Goal: Task Accomplishment & Management: Use online tool/utility

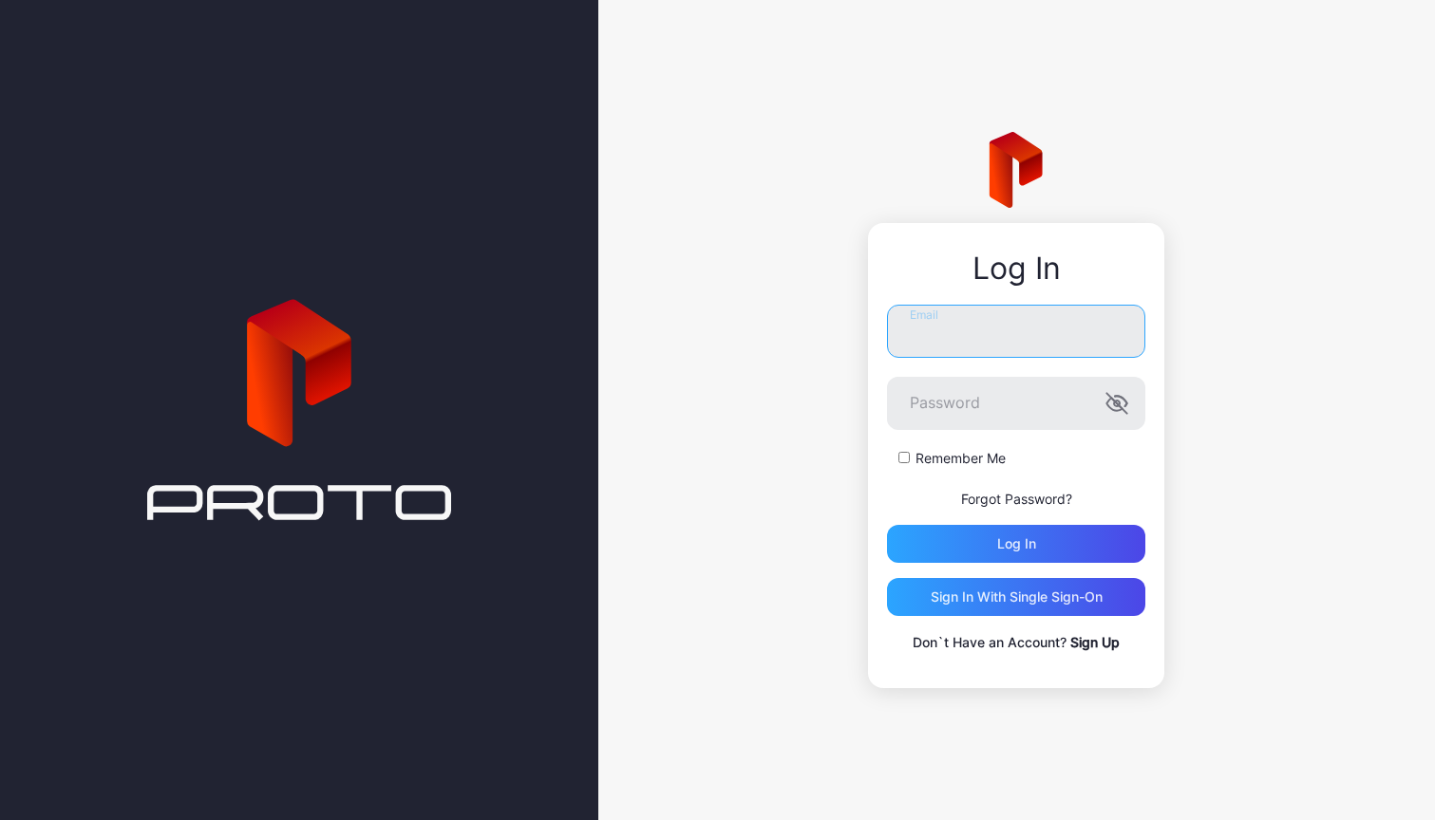
type input "**********"
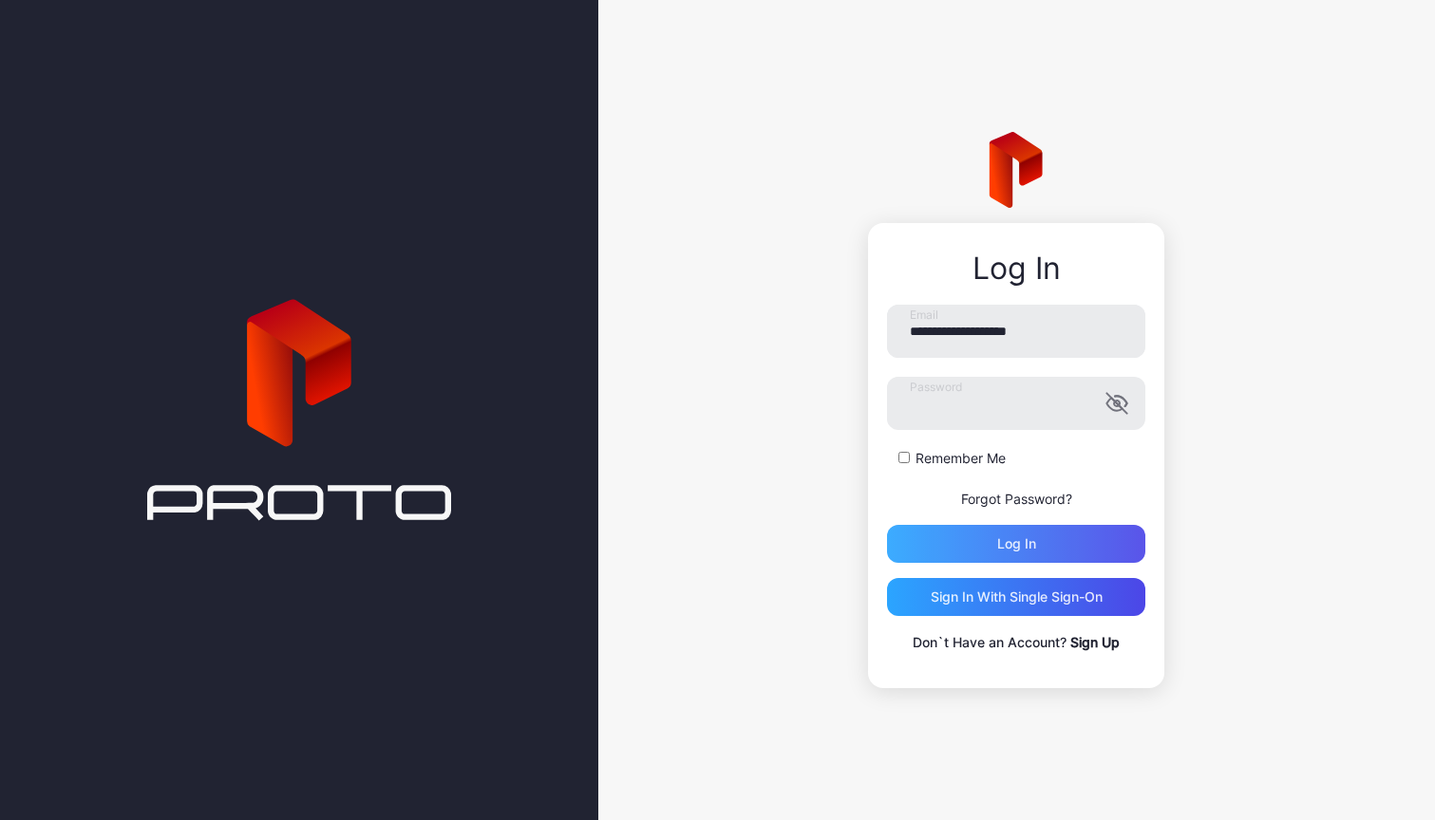
click at [930, 541] on div "Log in" at bounding box center [1016, 544] width 258 height 38
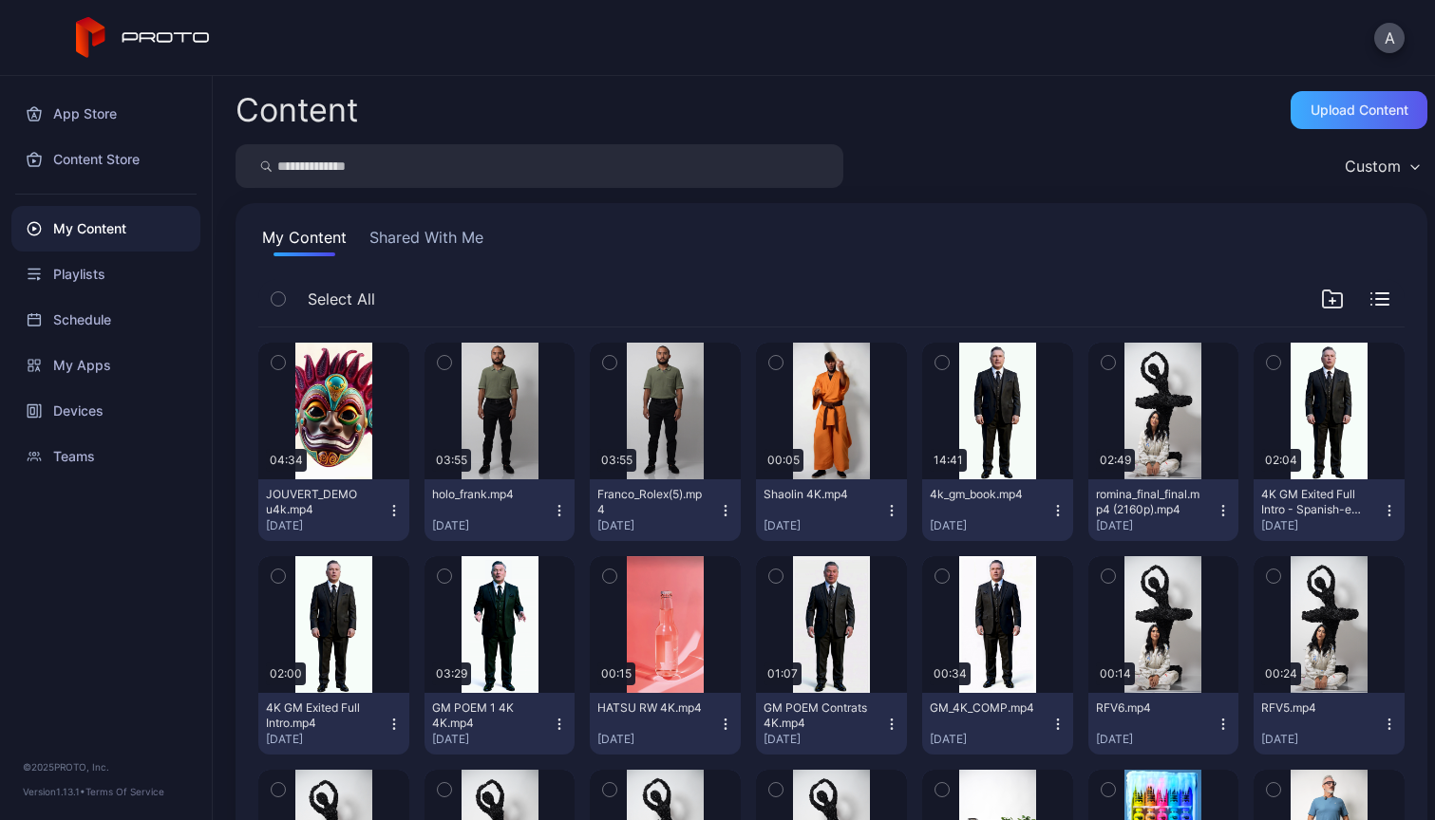
click at [1350, 109] on div "Upload Content" at bounding box center [1359, 110] width 98 height 15
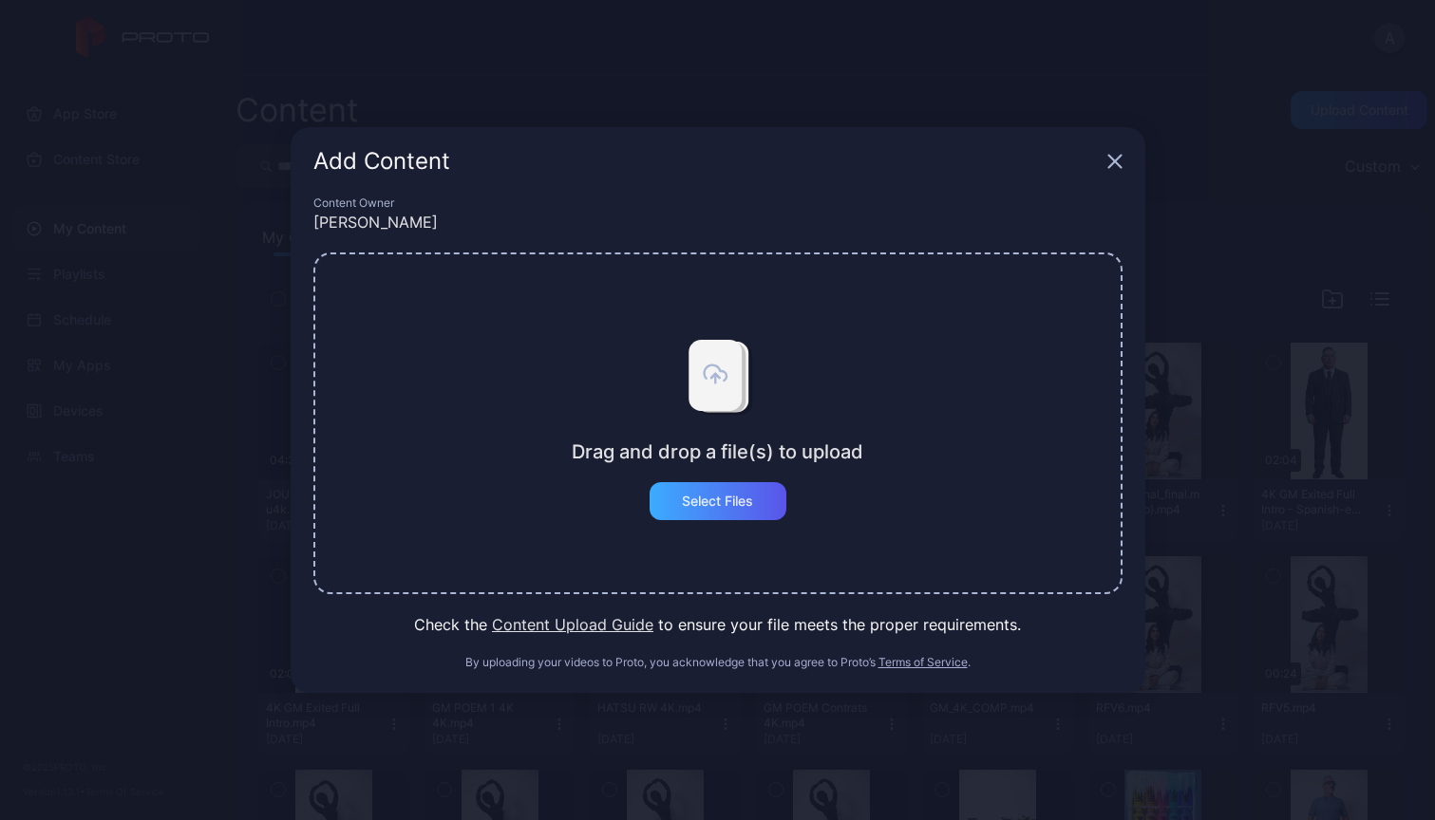
click at [723, 501] on div "Select Files" at bounding box center [717, 501] width 71 height 15
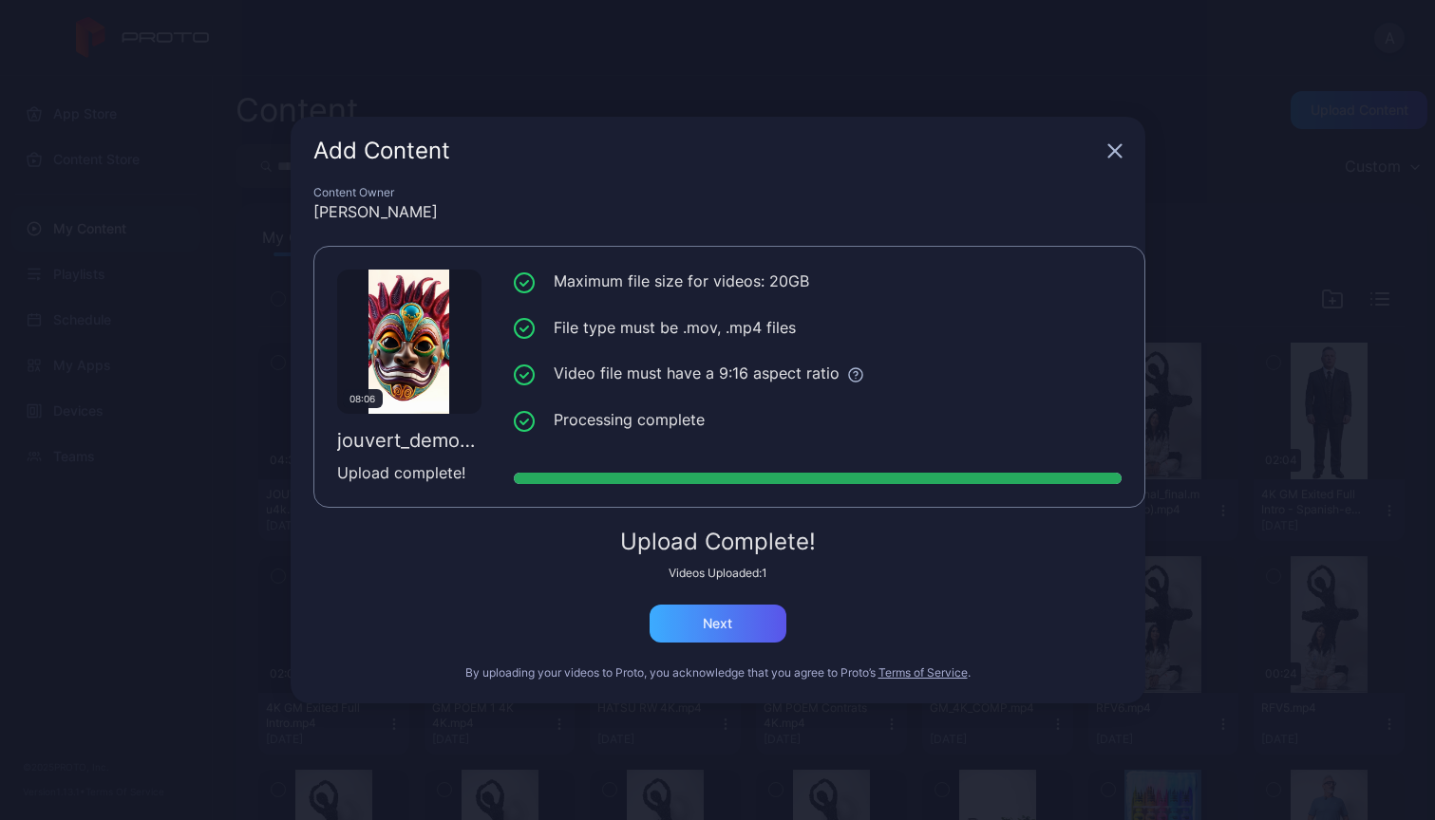
click at [730, 621] on div "Next" at bounding box center [717, 623] width 29 height 15
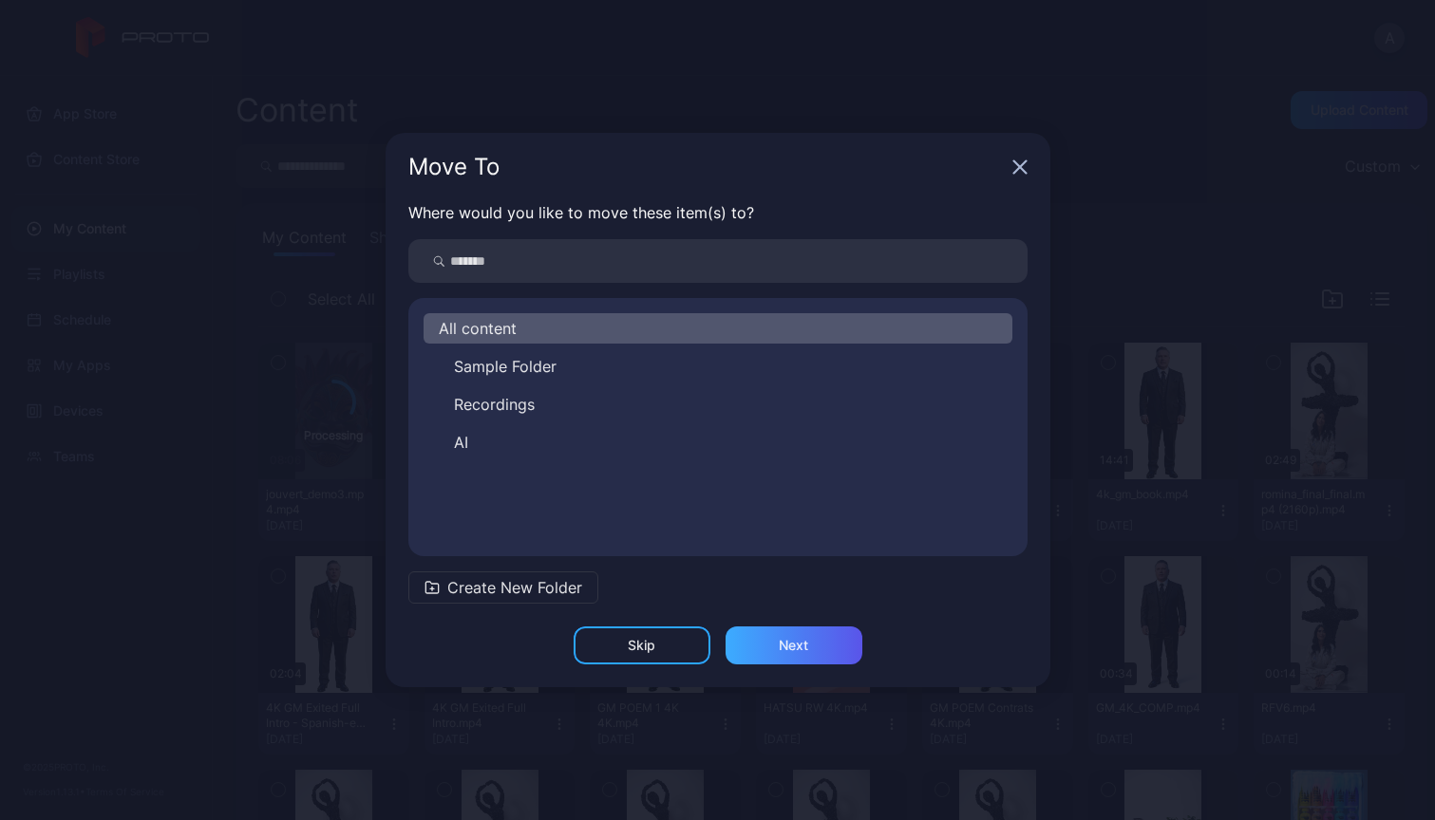
click at [825, 645] on div "Next" at bounding box center [793, 646] width 137 height 38
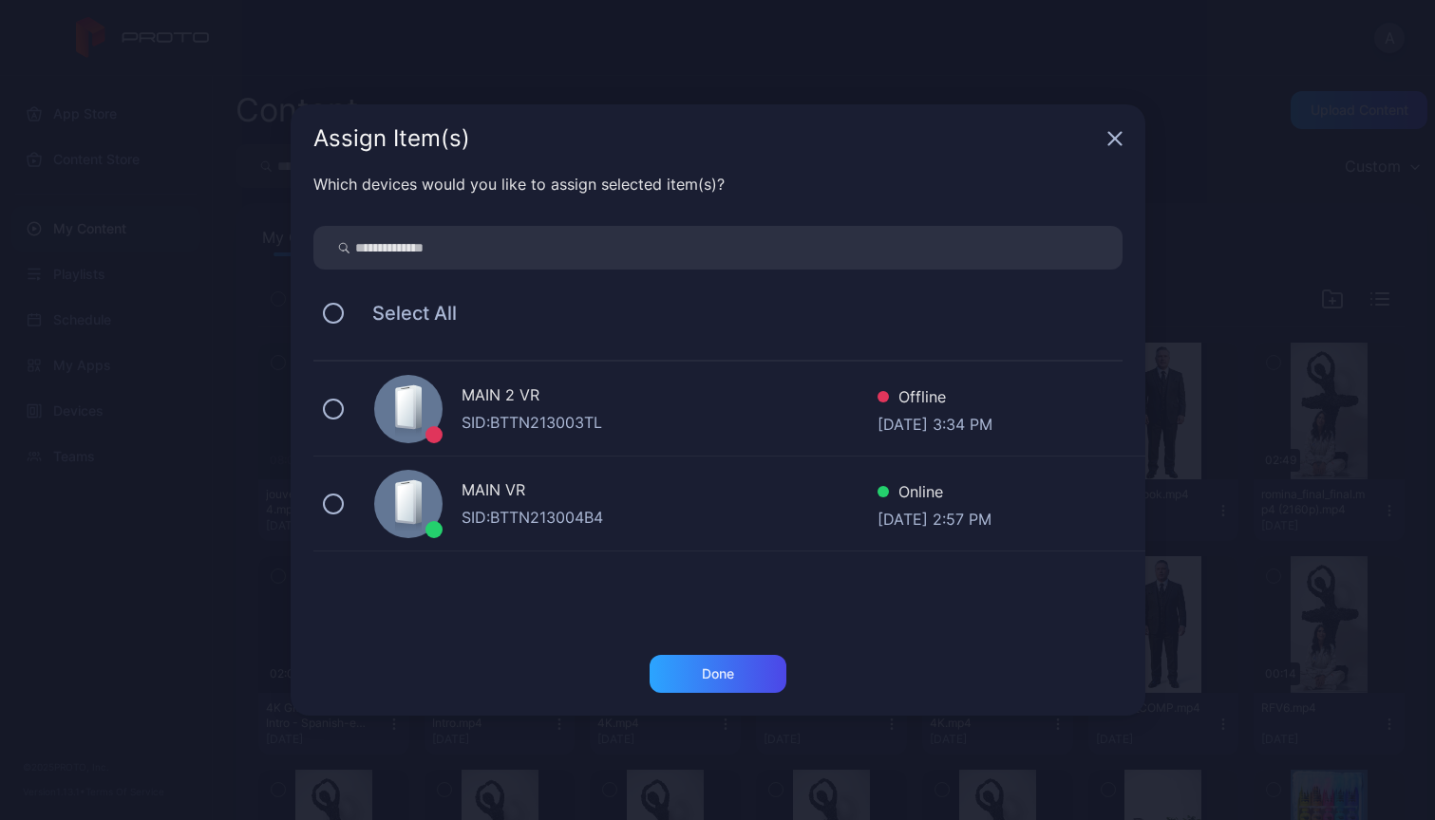
click at [596, 516] on div "SID: BTTN213004B4" at bounding box center [669, 517] width 416 height 23
click at [733, 675] on div "Done" at bounding box center [718, 673] width 32 height 15
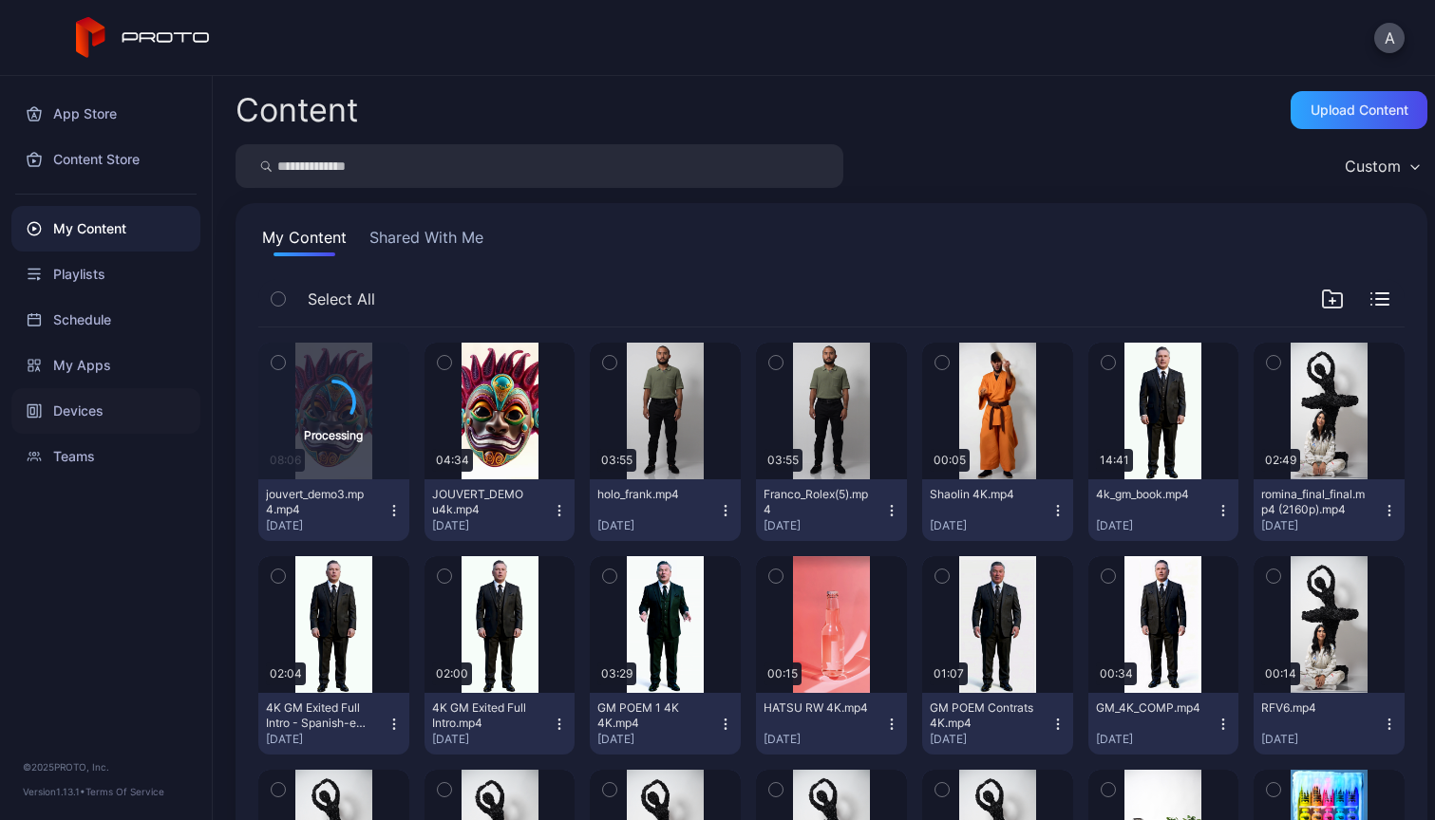
click at [99, 409] on div "Devices" at bounding box center [105, 411] width 189 height 46
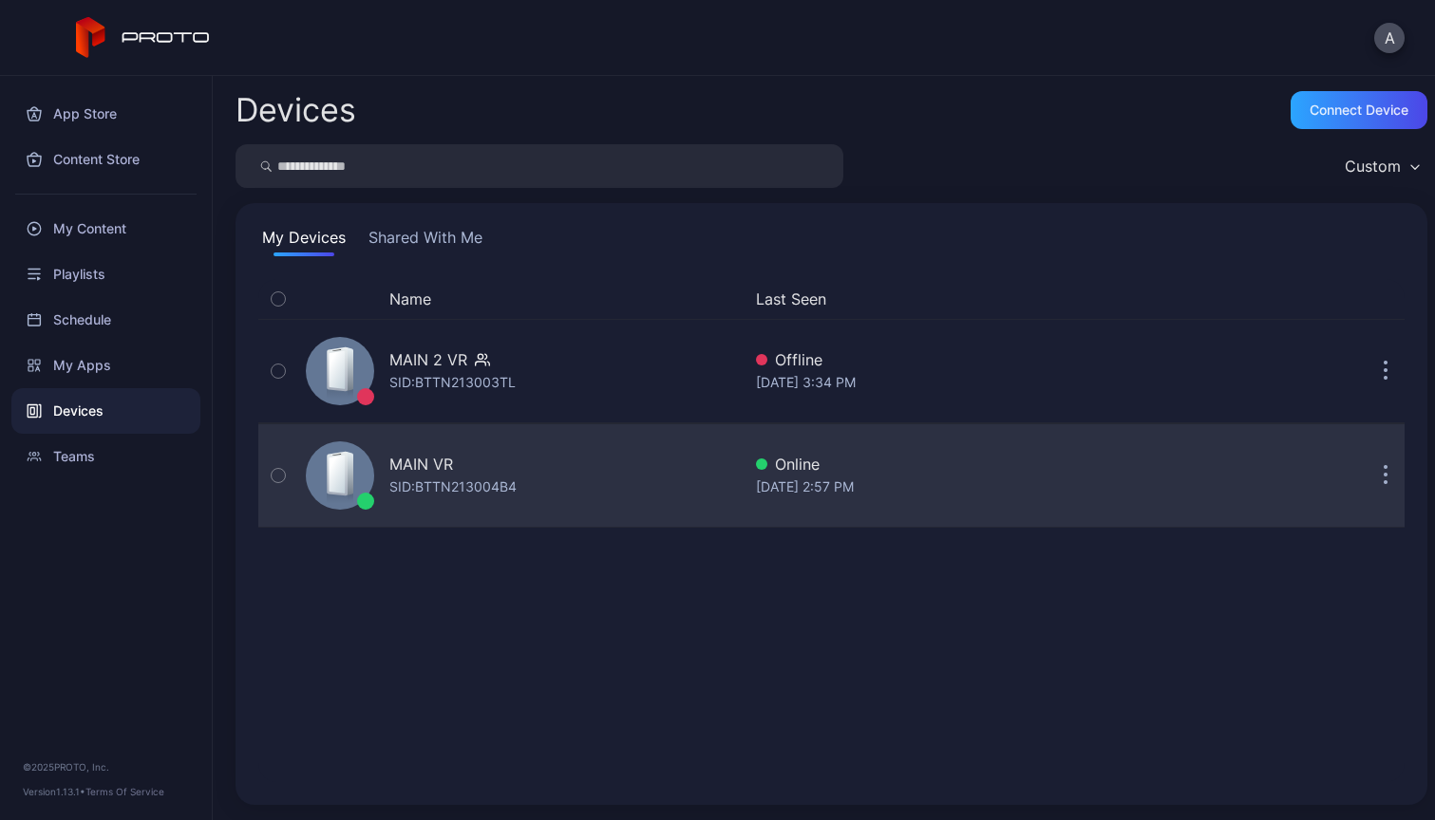
click at [593, 473] on div "MAIN VR SID: BTTN213004B4" at bounding box center [519, 475] width 442 height 95
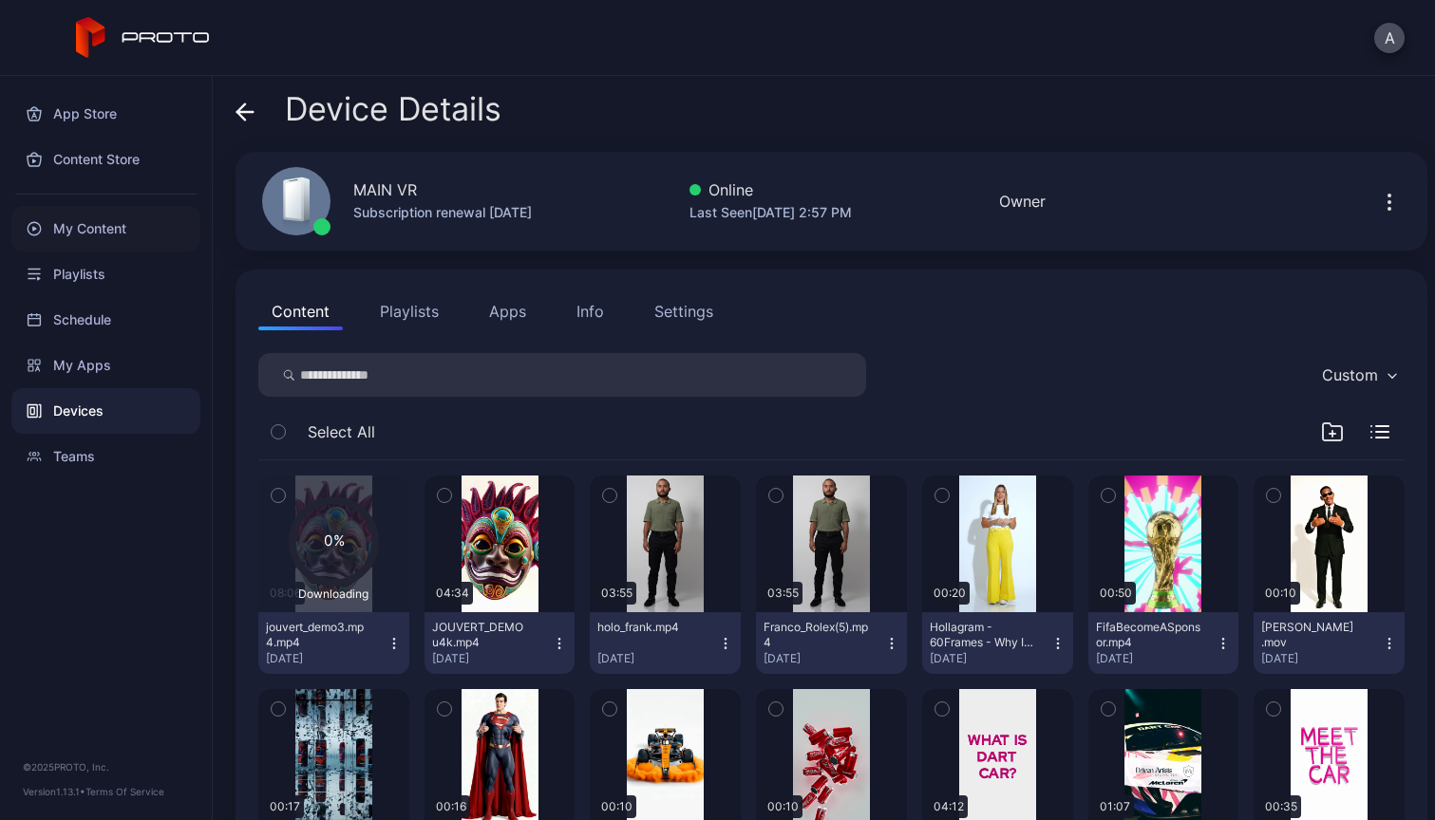
click at [91, 222] on div "My Content" at bounding box center [105, 229] width 189 height 46
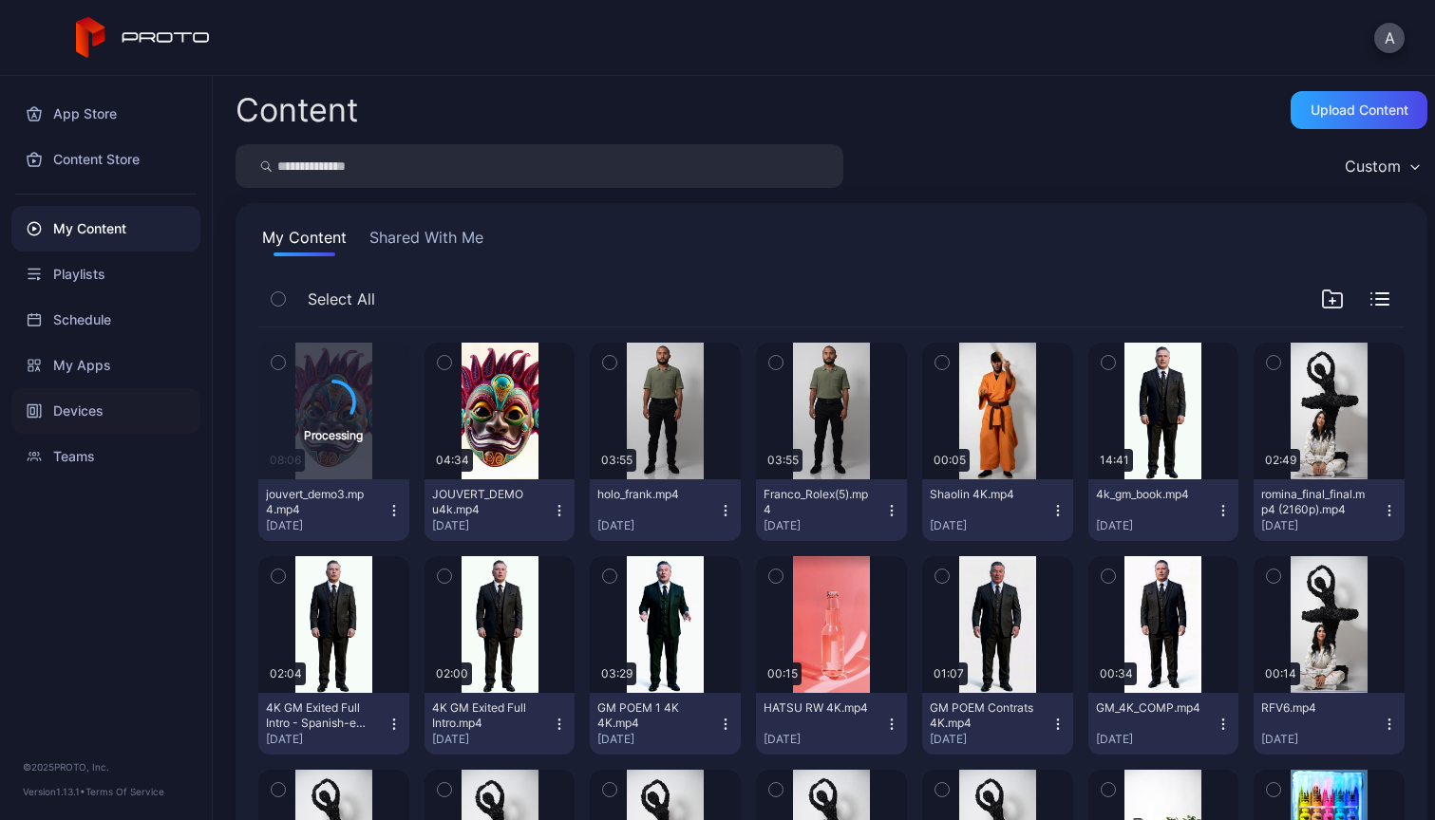
click at [100, 415] on div "Devices" at bounding box center [105, 411] width 189 height 46
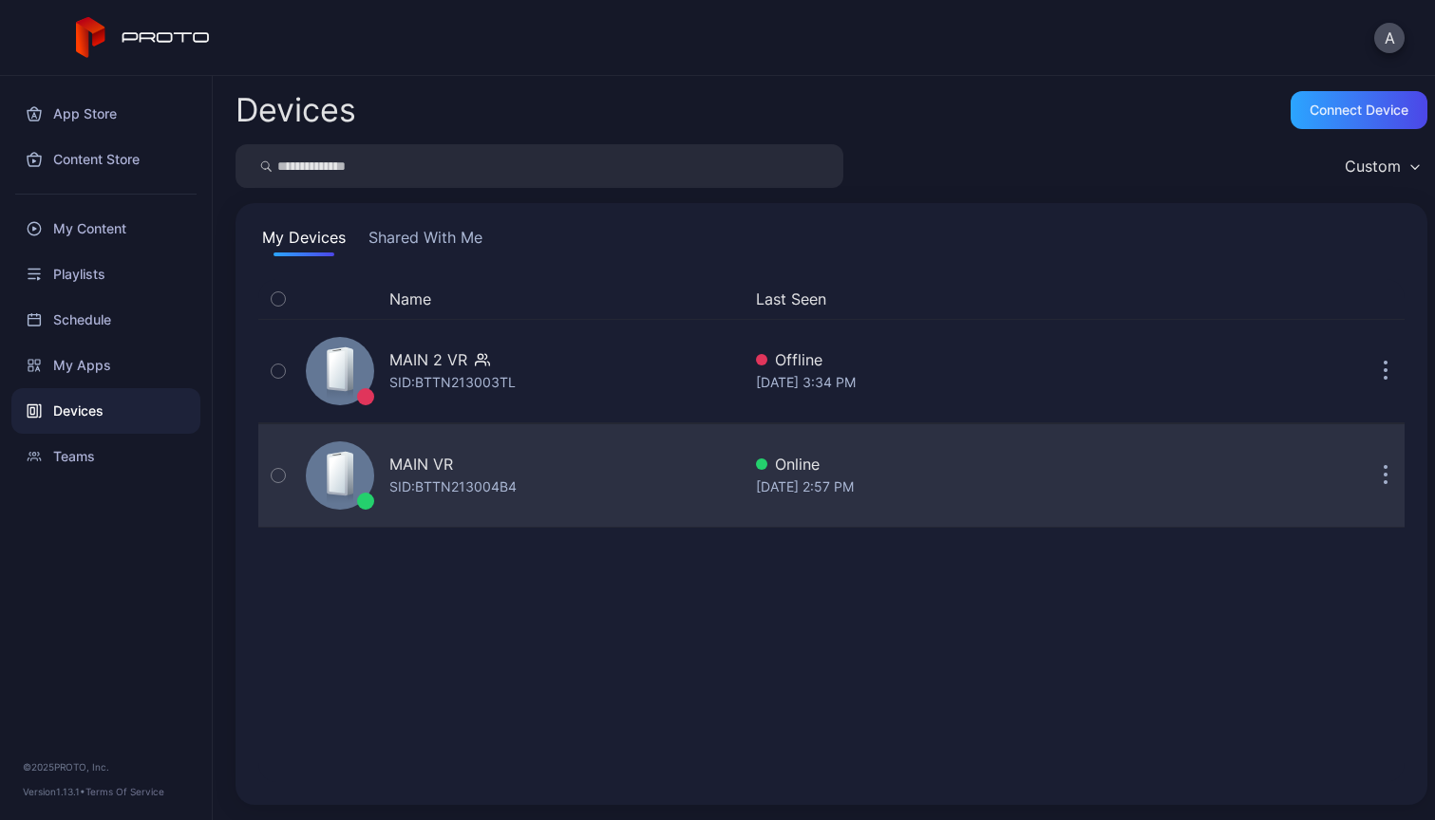
click at [628, 479] on div "MAIN VR SID: BTTN213004B4" at bounding box center [519, 475] width 442 height 95
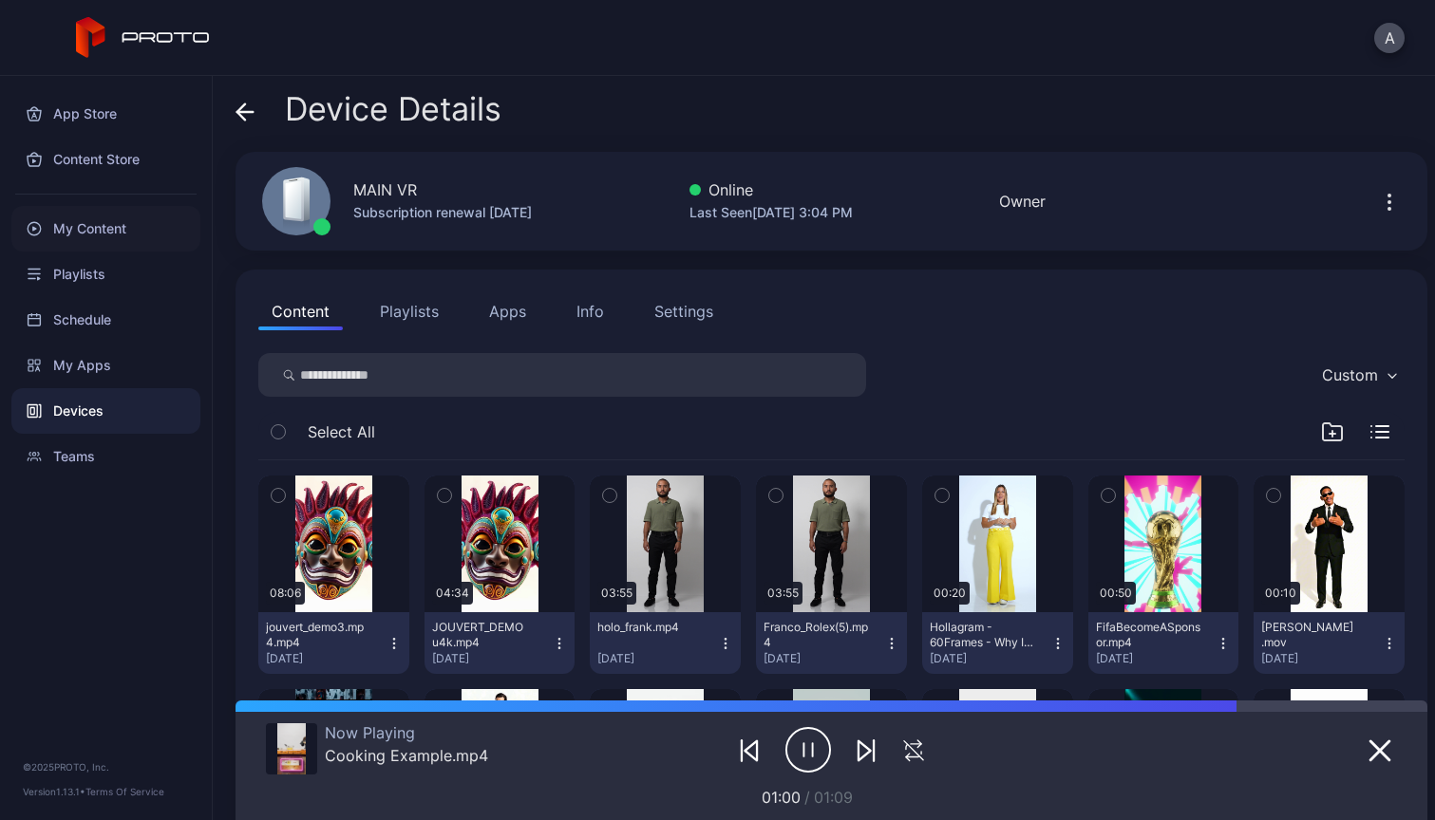
click at [84, 233] on div "My Content" at bounding box center [105, 229] width 189 height 46
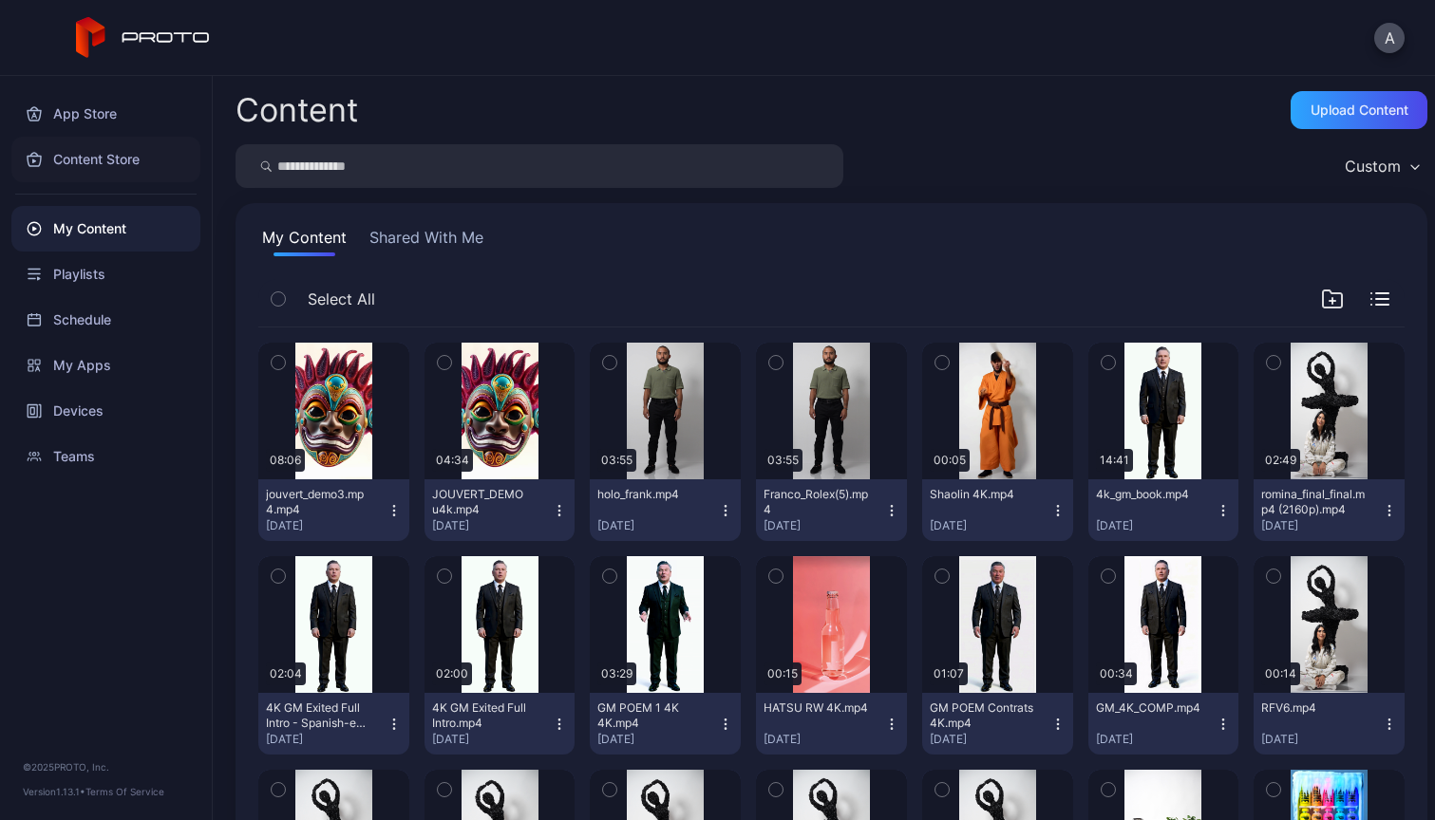
click at [99, 165] on div "Content Store" at bounding box center [105, 160] width 189 height 46
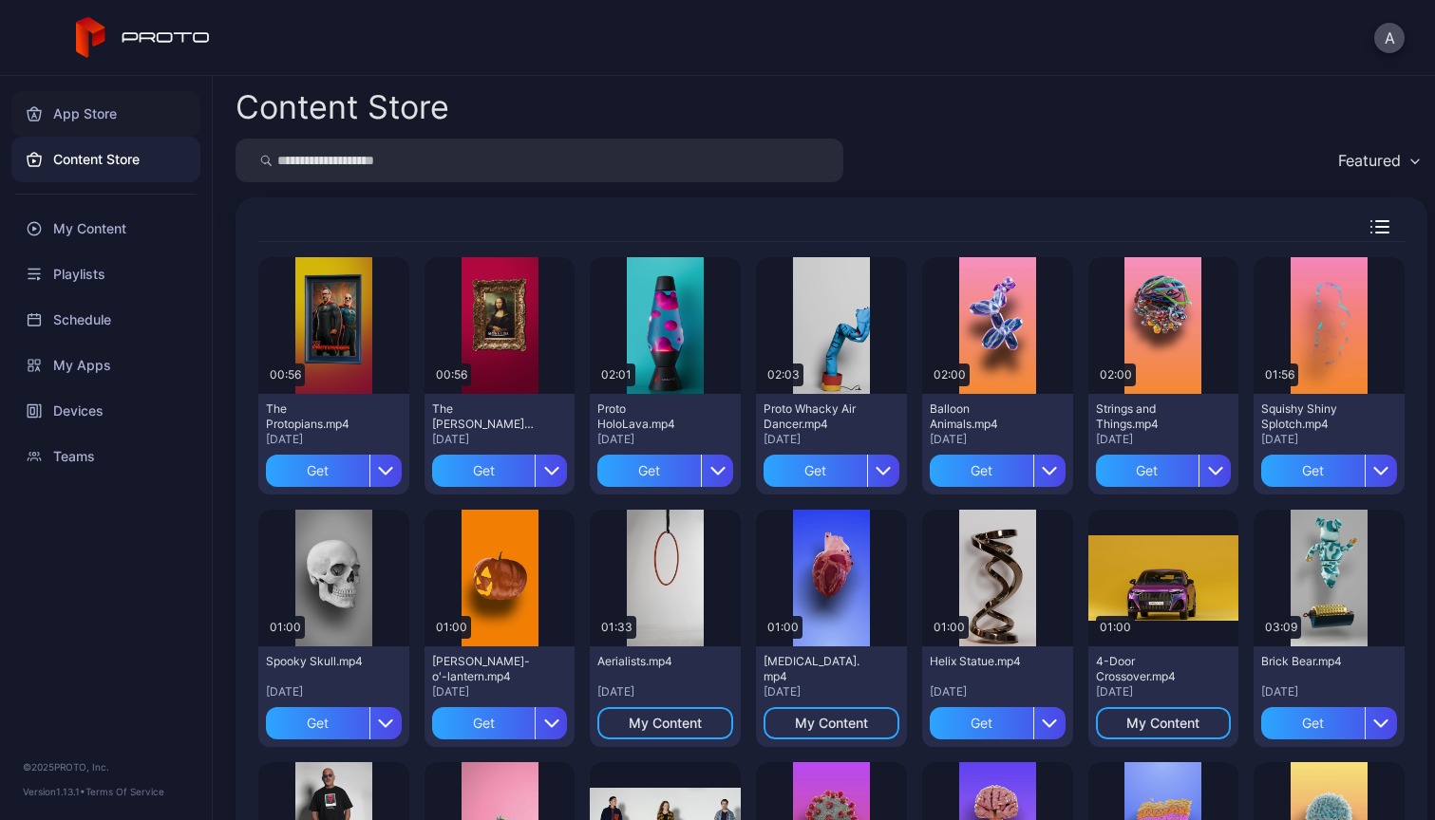
click at [71, 105] on div "App Store" at bounding box center [105, 114] width 189 height 46
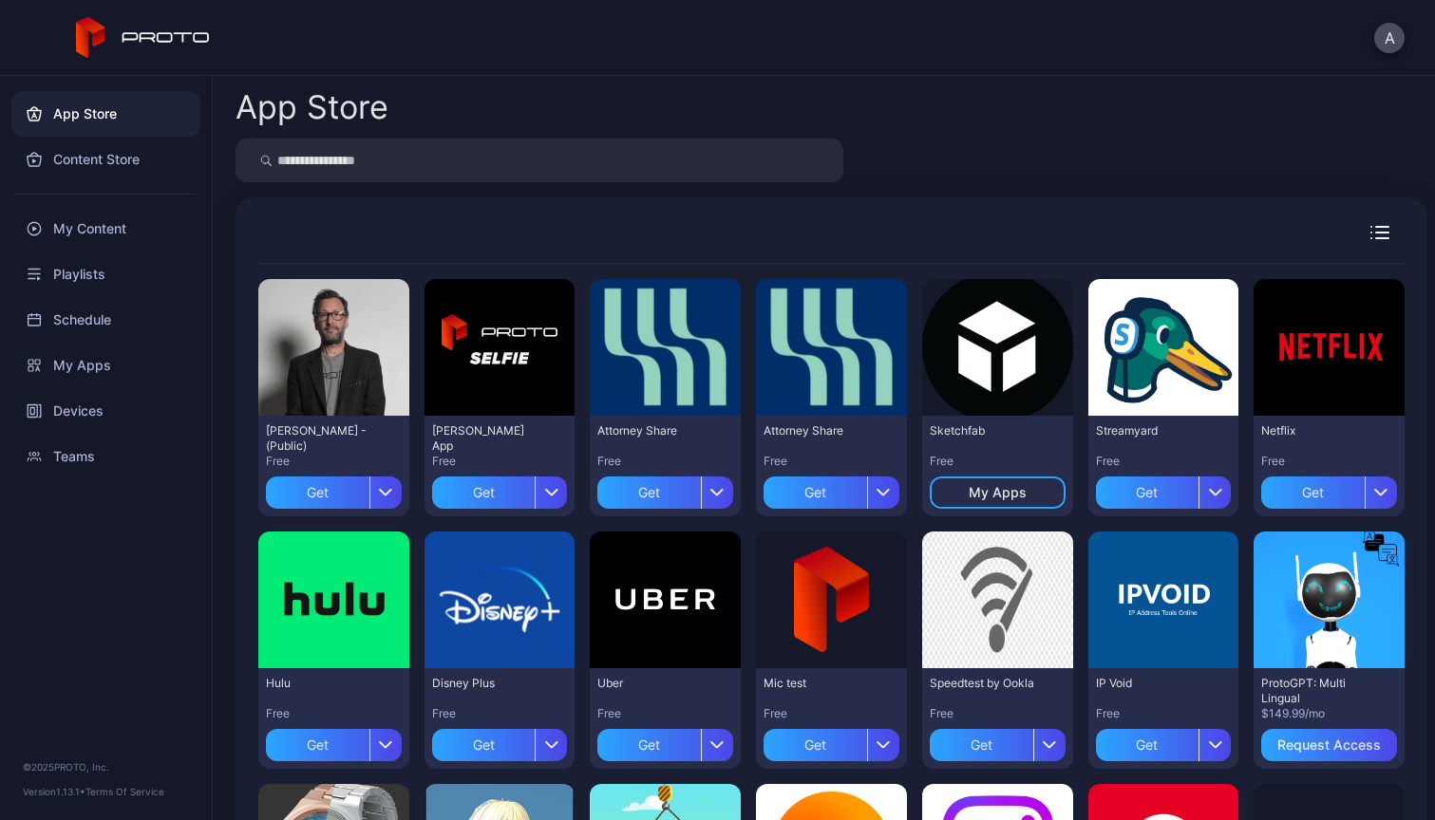
click at [166, 29] on icon at bounding box center [143, 38] width 135 height 42
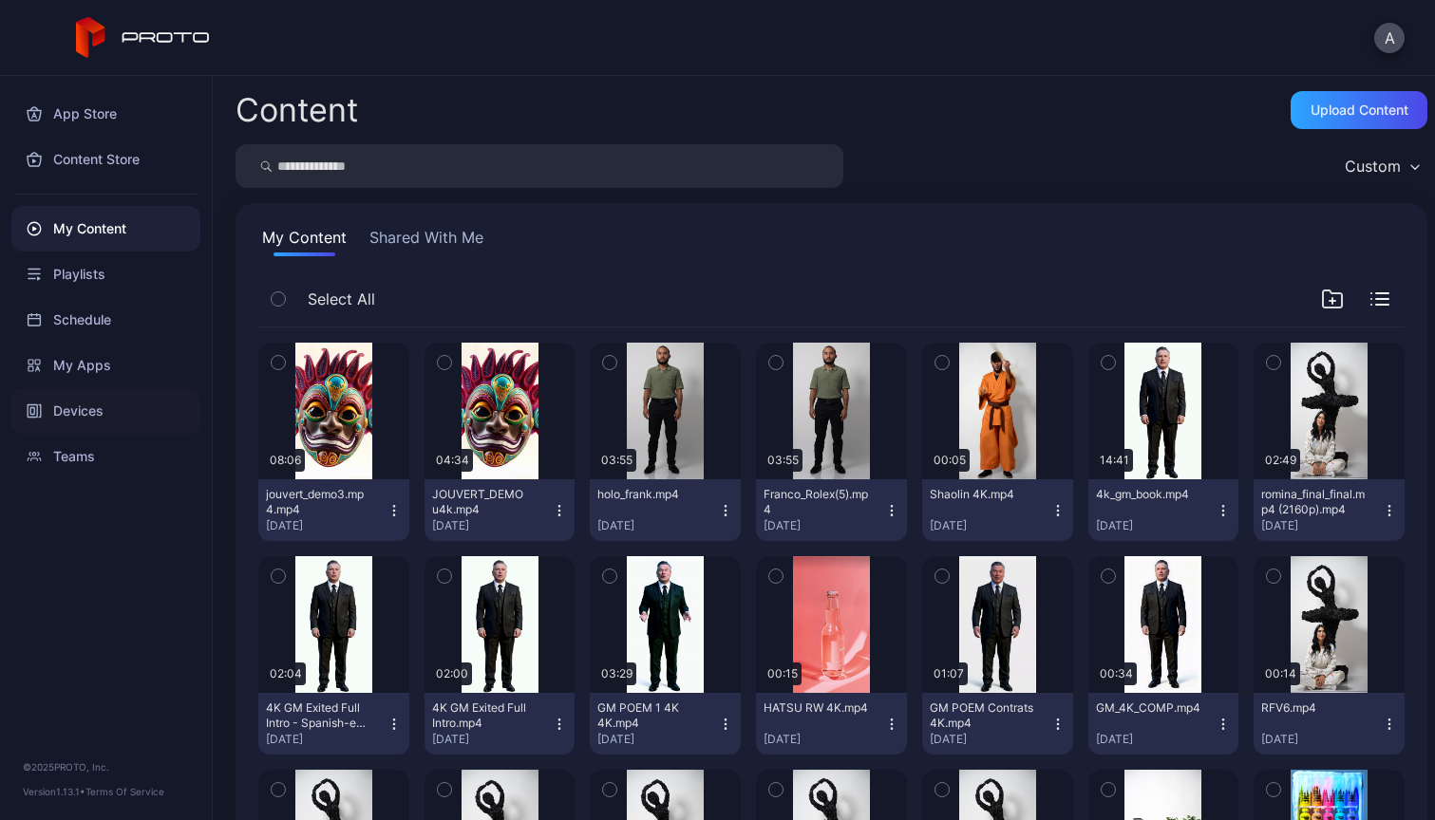
click at [81, 419] on div "Devices" at bounding box center [105, 411] width 189 height 46
